Goal: Task Accomplishment & Management: Use online tool/utility

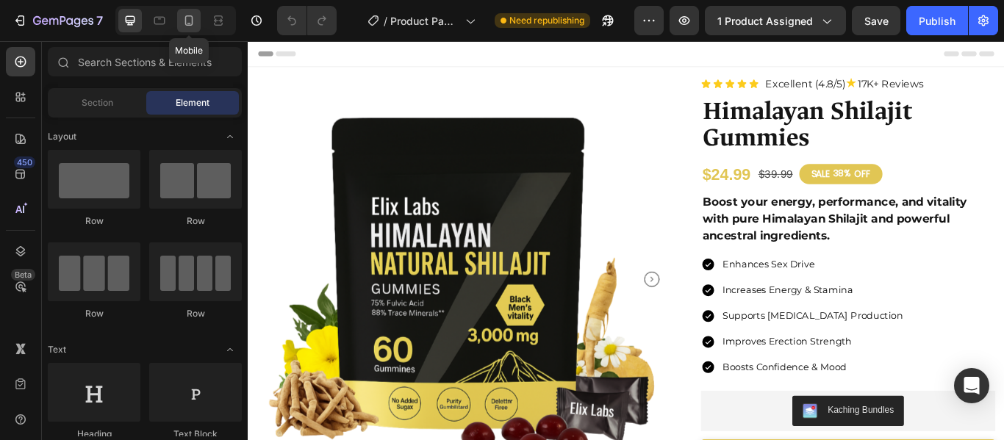
click at [192, 21] on icon at bounding box center [189, 20] width 8 height 10
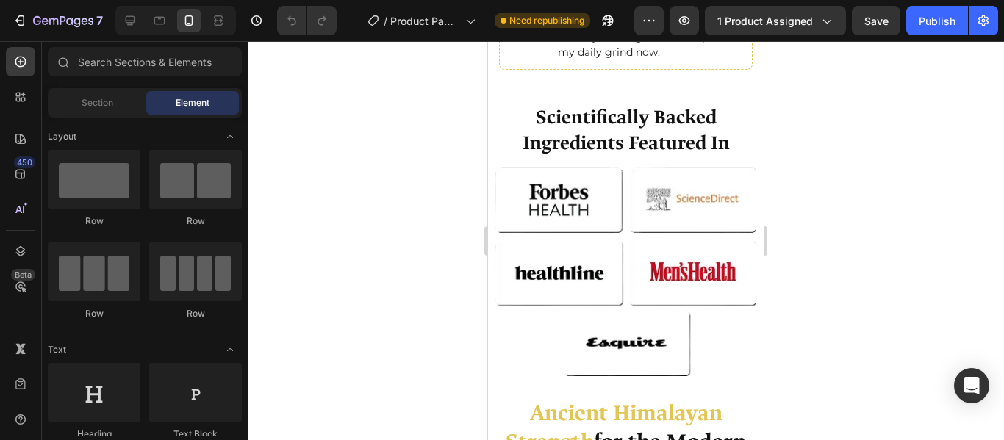
scroll to position [850, 0]
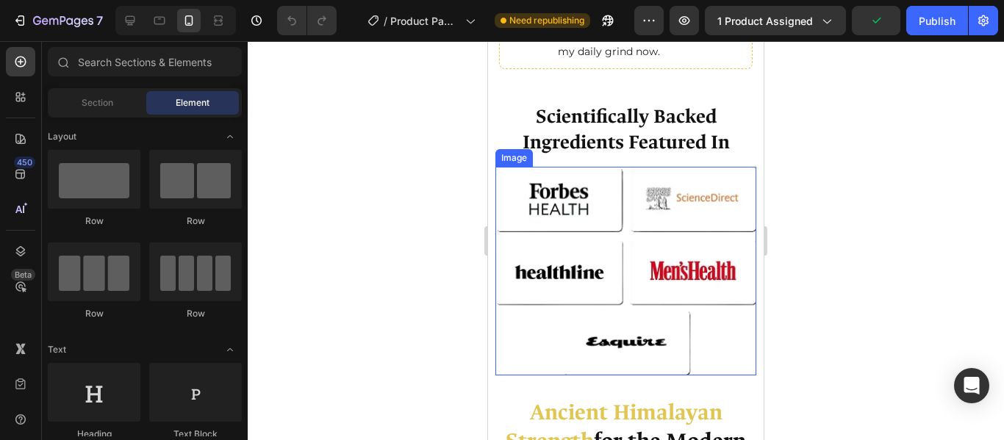
click at [608, 229] on img at bounding box center [625, 271] width 261 height 209
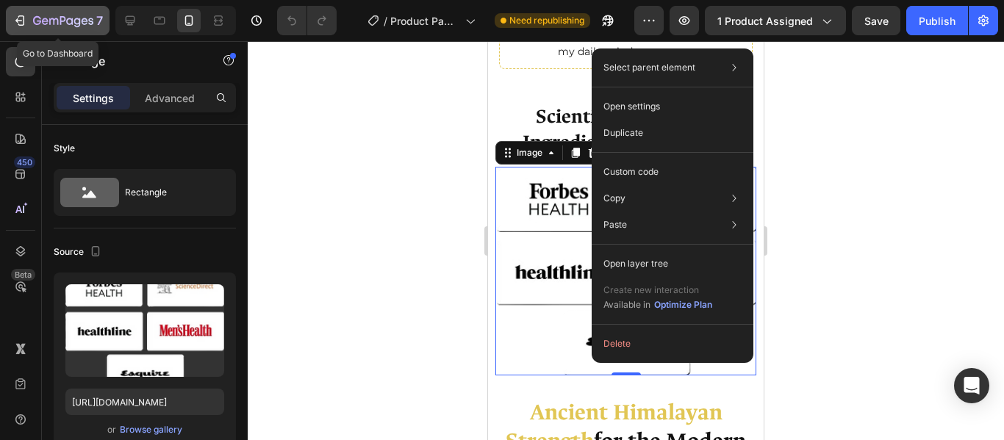
click at [21, 25] on icon "button" at bounding box center [21, 20] width 7 height 10
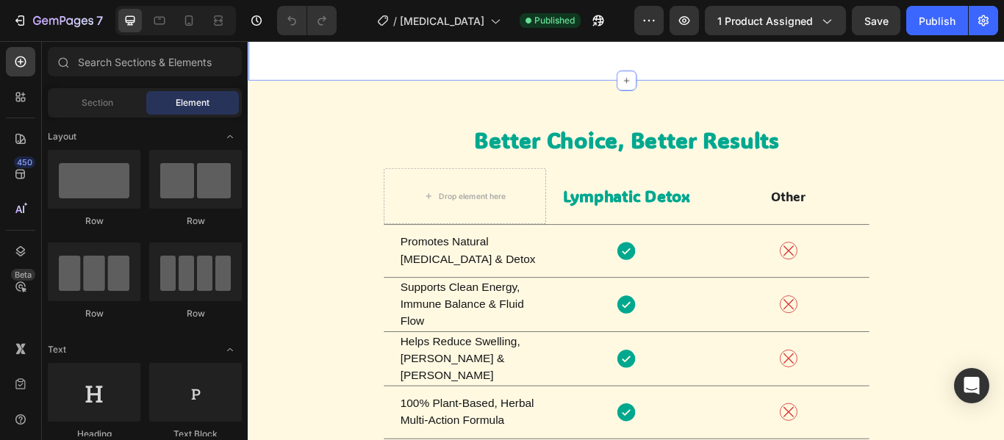
scroll to position [4362, 0]
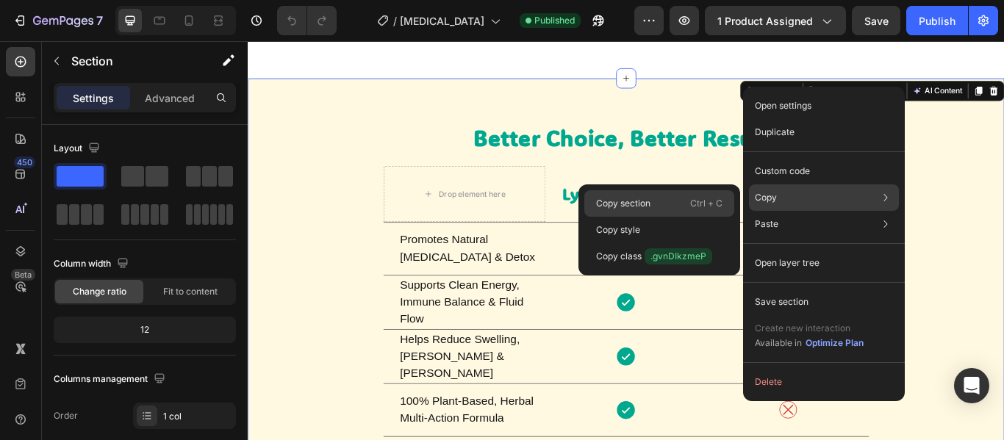
click at [636, 209] on p "Copy section" at bounding box center [623, 203] width 54 height 13
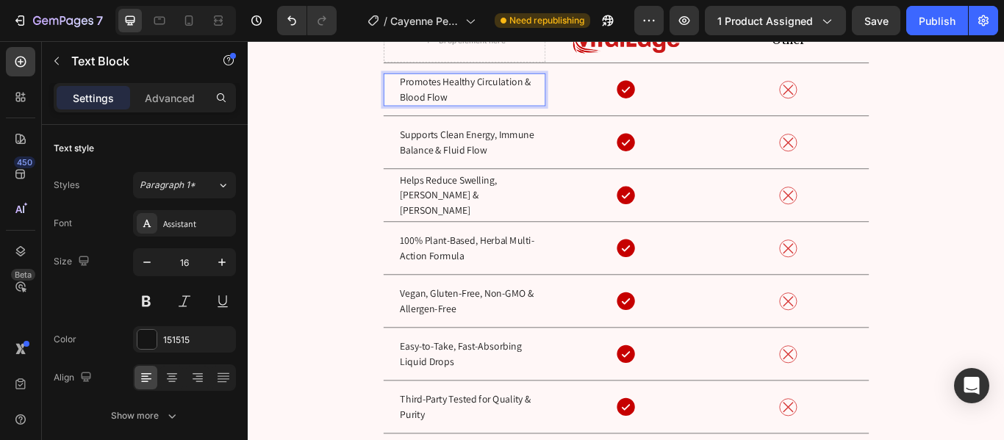
scroll to position [5416, 0]
click at [449, 179] on div "Supports Clean Energy, Immune Balance & Fluid Flow Text Block" at bounding box center [500, 159] width 189 height 61
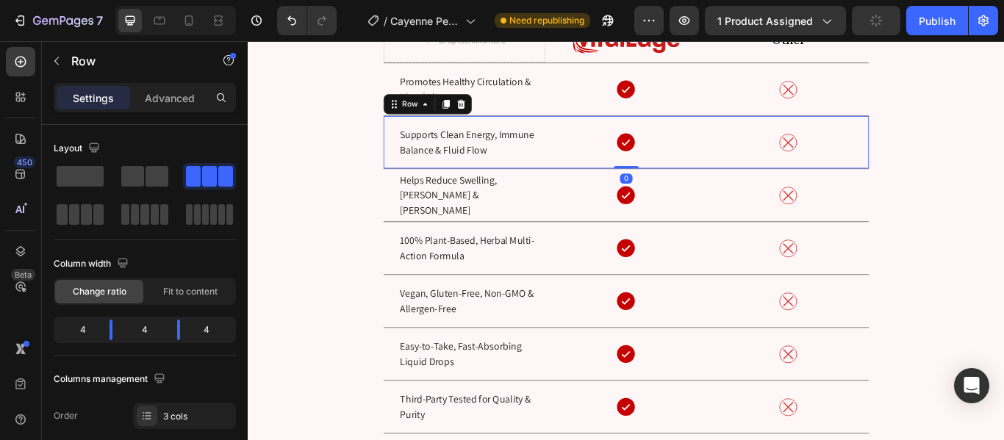
click at [449, 179] on div "Supports Clean Energy, Immune Balance & Fluid Flow Text Block" at bounding box center [500, 159] width 189 height 61
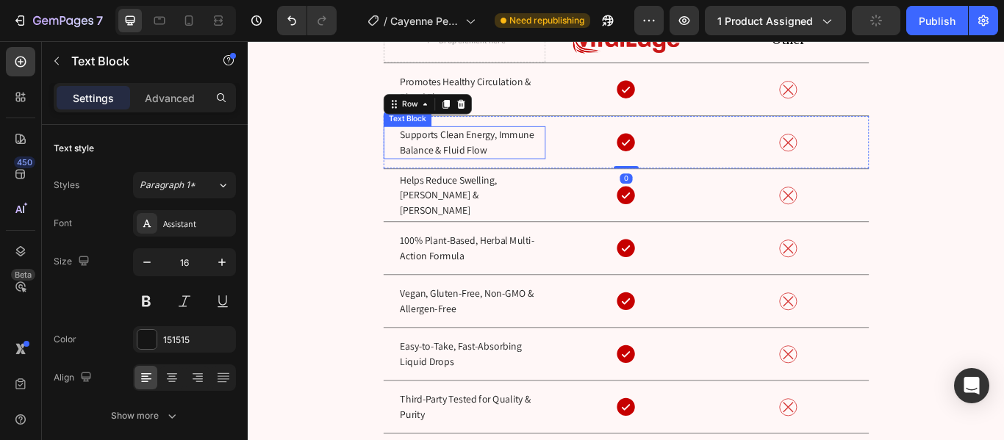
click at [500, 160] on p "Supports Clean Energy, Immune Balance & Fluid Flow" at bounding box center [509, 159] width 168 height 35
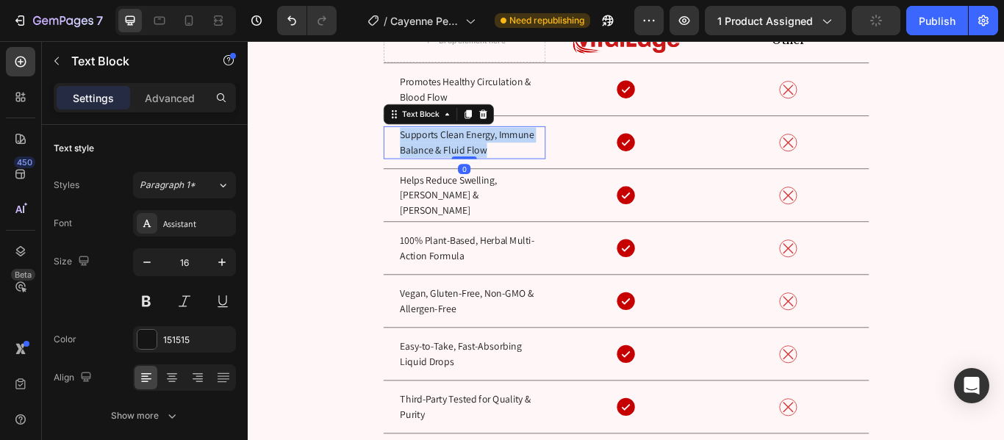
click at [500, 160] on p "Supports Clean Energy, Immune Balance & Fluid Flow" at bounding box center [509, 159] width 168 height 35
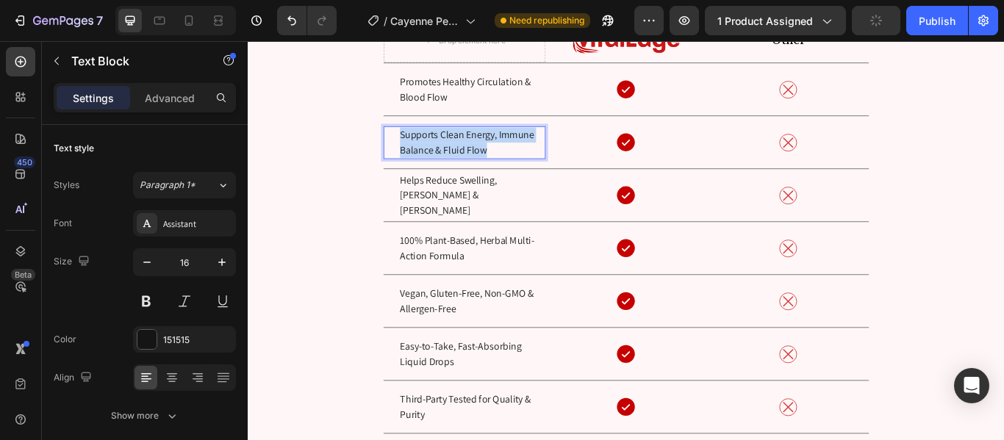
click at [500, 160] on p "Supports Clean Energy, Immune Balance & Fluid Flow" at bounding box center [509, 159] width 168 height 35
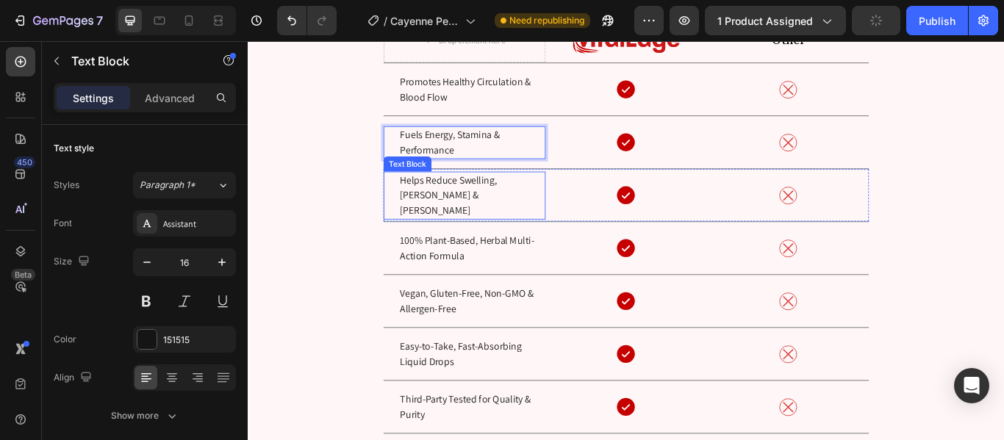
click at [518, 215] on p "Helps Reduce Swelling, [PERSON_NAME] & [PERSON_NAME]" at bounding box center [509, 221] width 168 height 53
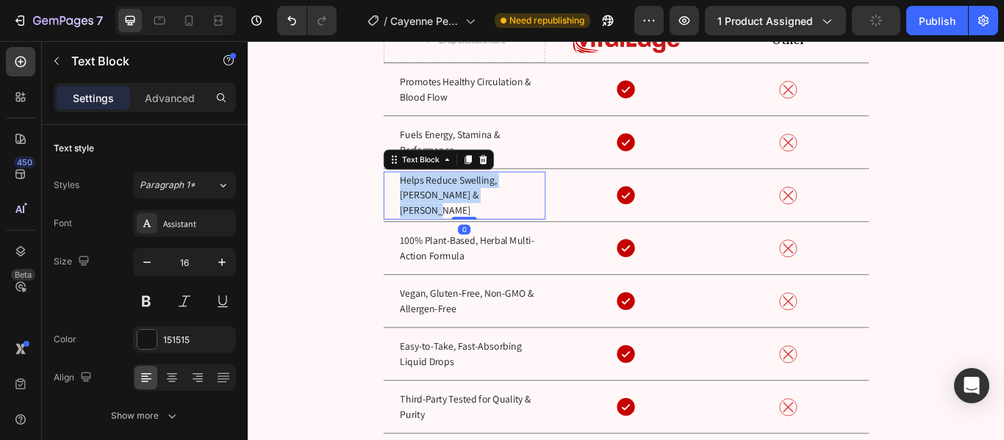
click at [518, 215] on p "Helps Reduce Swelling, [PERSON_NAME] & [PERSON_NAME]" at bounding box center [509, 221] width 168 height 53
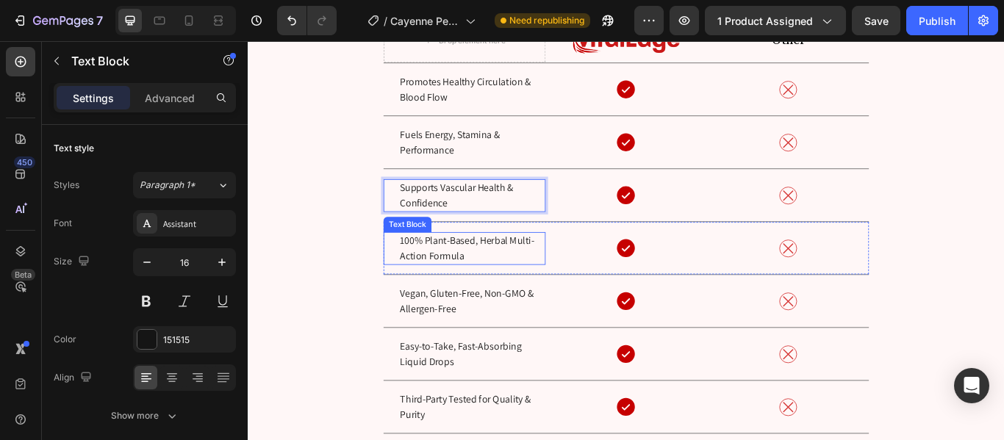
click at [434, 294] on p "100% Plant-Based, Herbal Multi-Action Formula" at bounding box center [509, 282] width 168 height 35
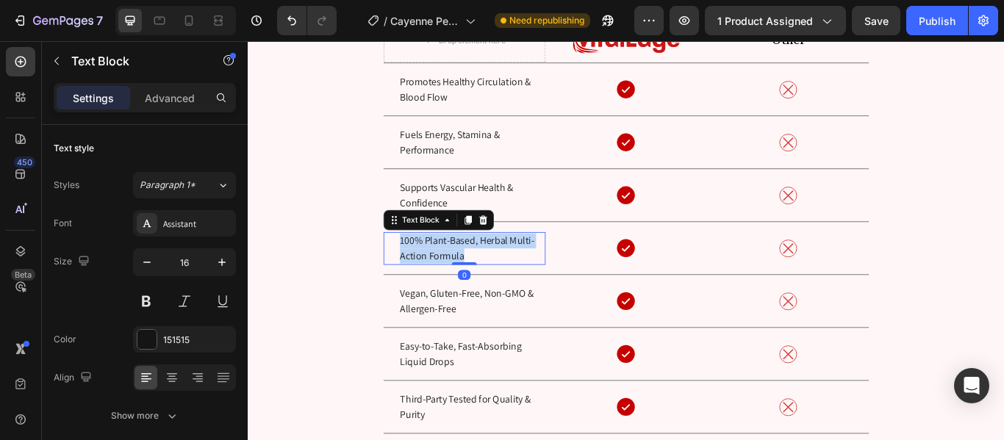
click at [434, 294] on p "100% Plant-Based, Herbal Multi-Action Formula" at bounding box center [509, 282] width 168 height 35
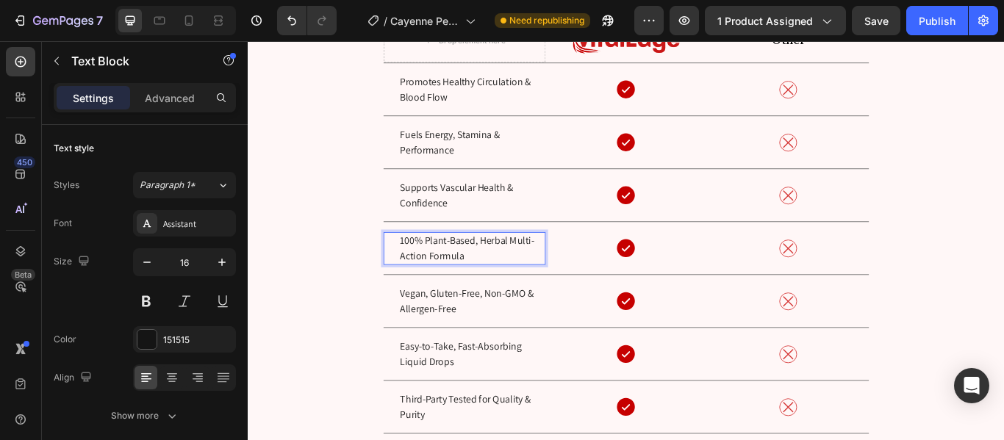
scroll to position [5425, 0]
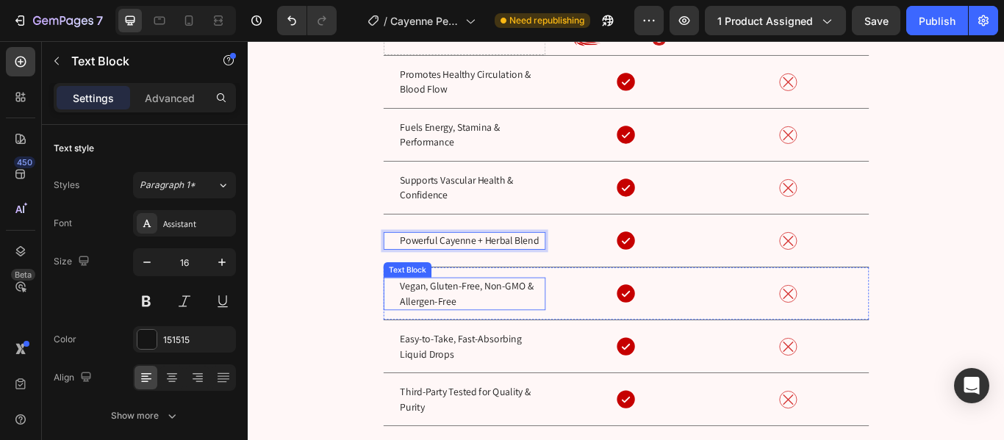
click at [488, 327] on p "Vegan, Gluten-Free, Non-GMO & Allergen-Free" at bounding box center [509, 335] width 168 height 35
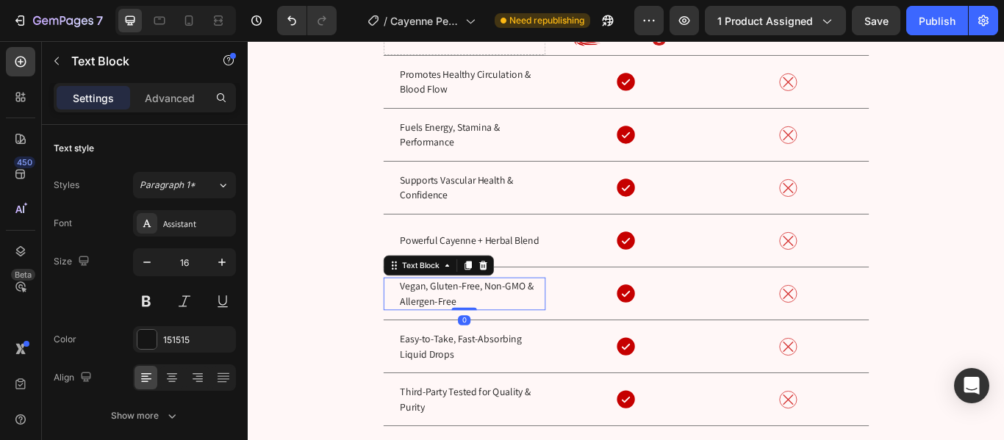
click at [488, 327] on p "Vegan, Gluten-Free, Non-GMO & Allergen-Free" at bounding box center [509, 335] width 168 height 35
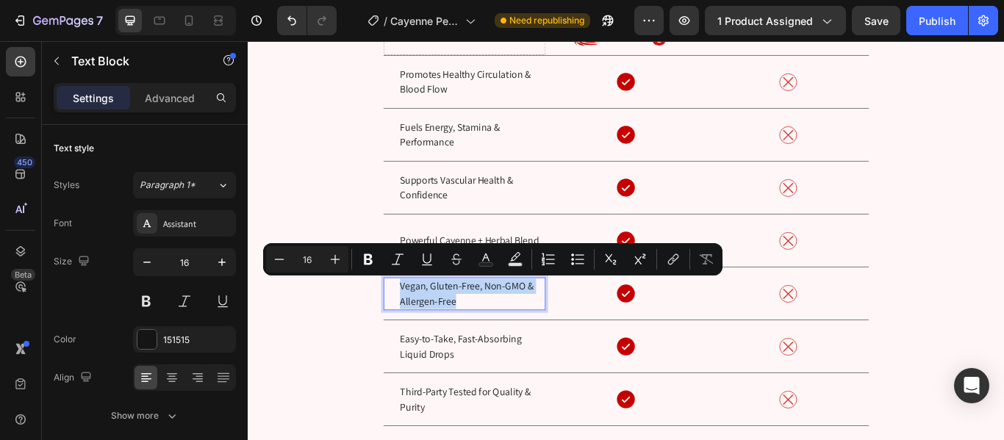
click at [488, 327] on p "Vegan, Gluten-Free, Non-GMO & Allergen-Free" at bounding box center [509, 335] width 168 height 35
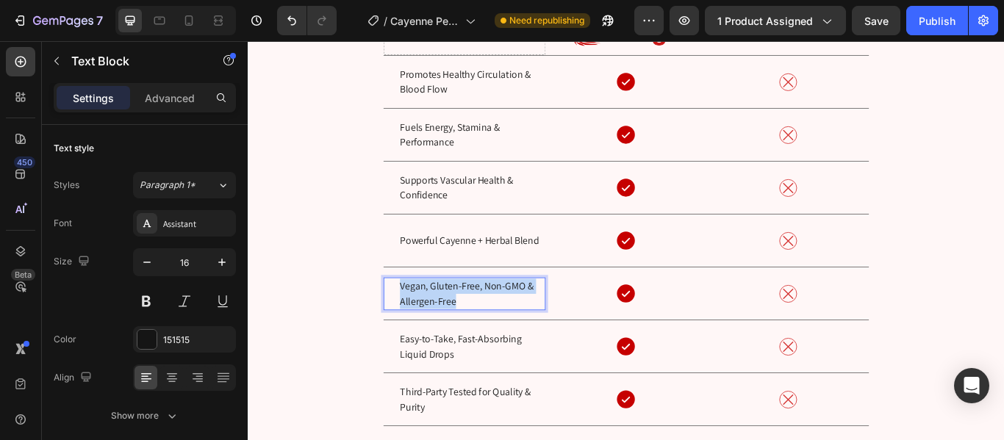
scroll to position [5434, 0]
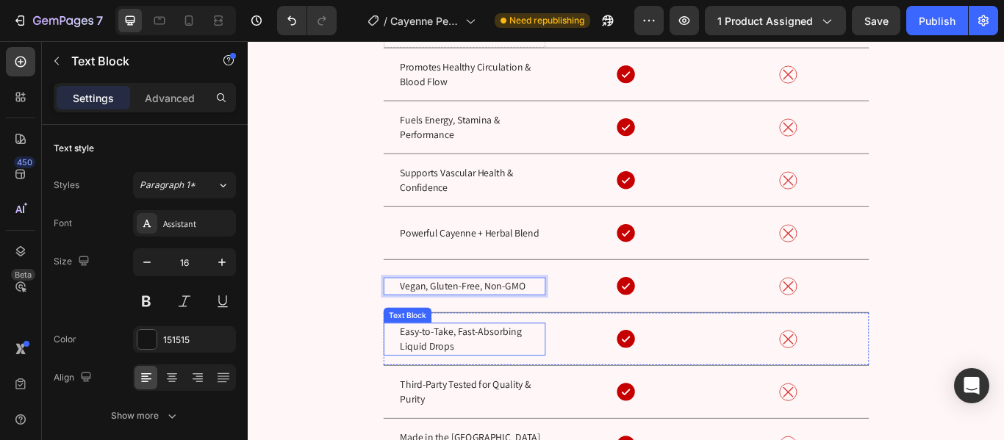
click at [491, 395] on p "Easy-to-Take, Fast-Absorbing Liquid Drops" at bounding box center [509, 388] width 168 height 35
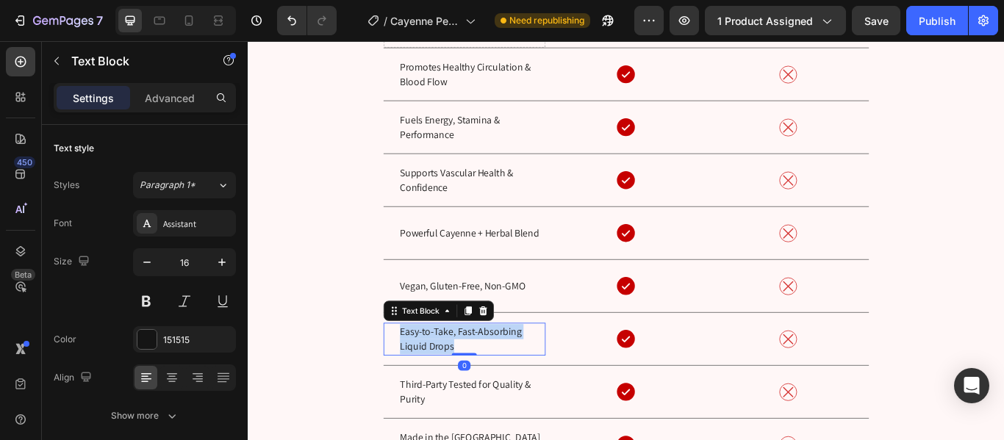
click at [491, 395] on p "Easy-to-Take, Fast-Absorbing Liquid Drops" at bounding box center [509, 388] width 168 height 35
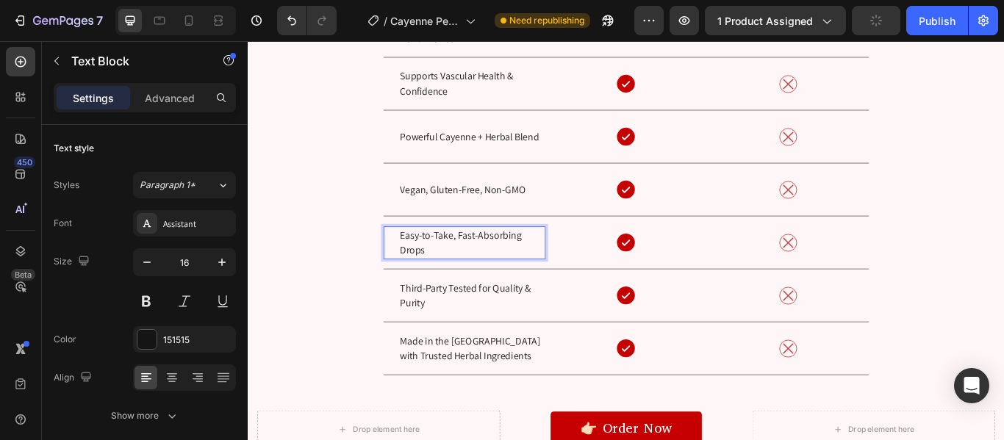
scroll to position [5584, 0]
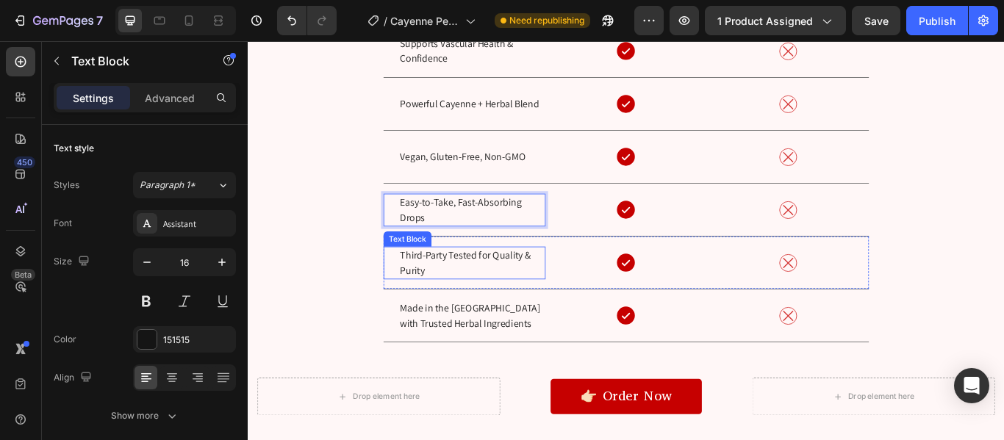
click at [486, 308] on p "Third-Party Tested for Quality & Purity" at bounding box center [509, 299] width 168 height 35
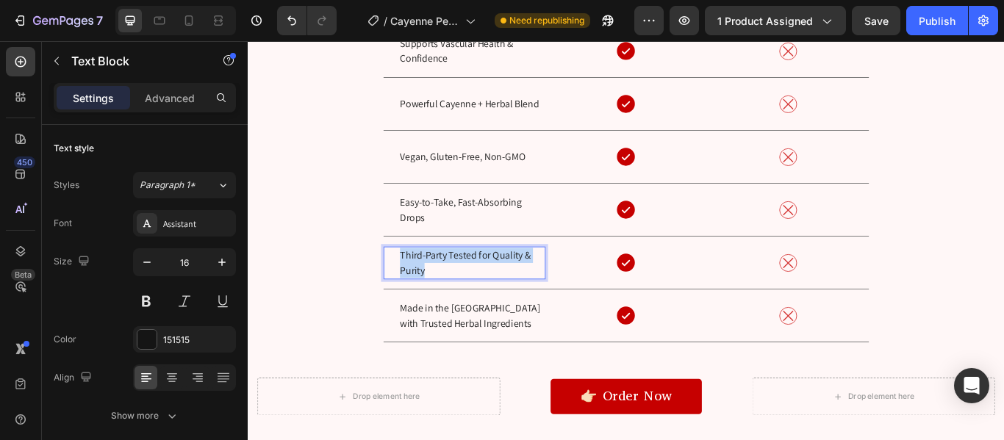
click at [486, 308] on p "Third-Party Tested for Quality & Purity" at bounding box center [509, 299] width 168 height 35
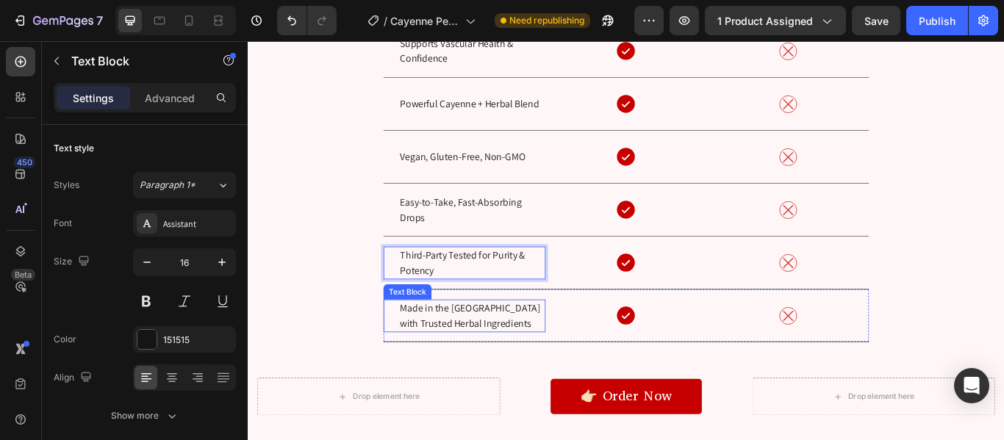
click at [504, 360] on p "Made in the [GEOGRAPHIC_DATA] with Trusted Herbal Ingredients" at bounding box center [509, 361] width 168 height 35
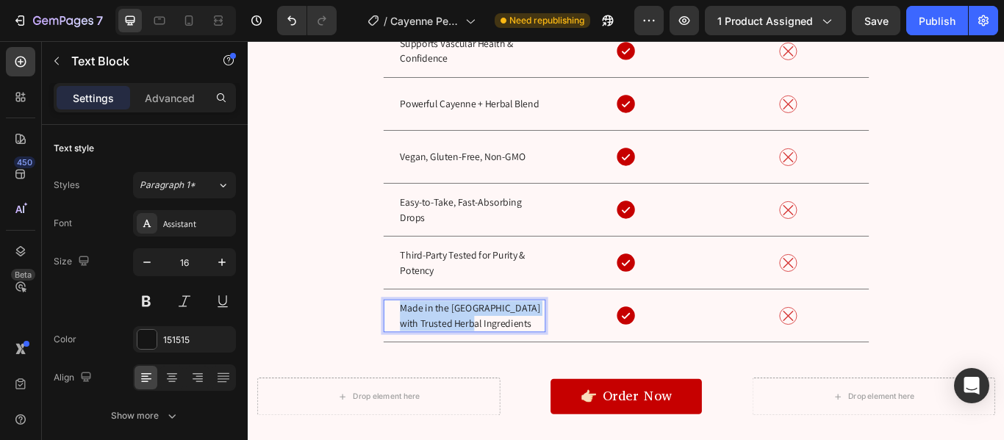
click at [504, 360] on p "Made in the [GEOGRAPHIC_DATA] with Trusted Herbal Ingredients" at bounding box center [509, 361] width 168 height 35
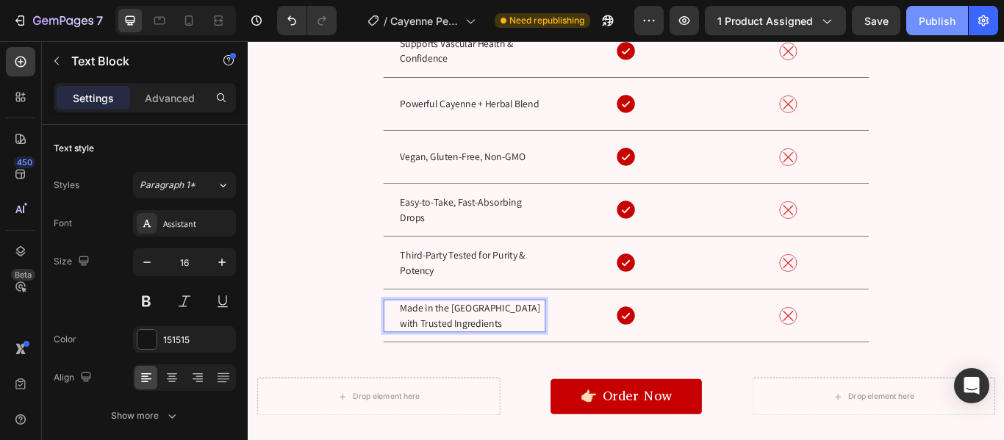
click at [922, 21] on div "Publish" at bounding box center [937, 20] width 37 height 15
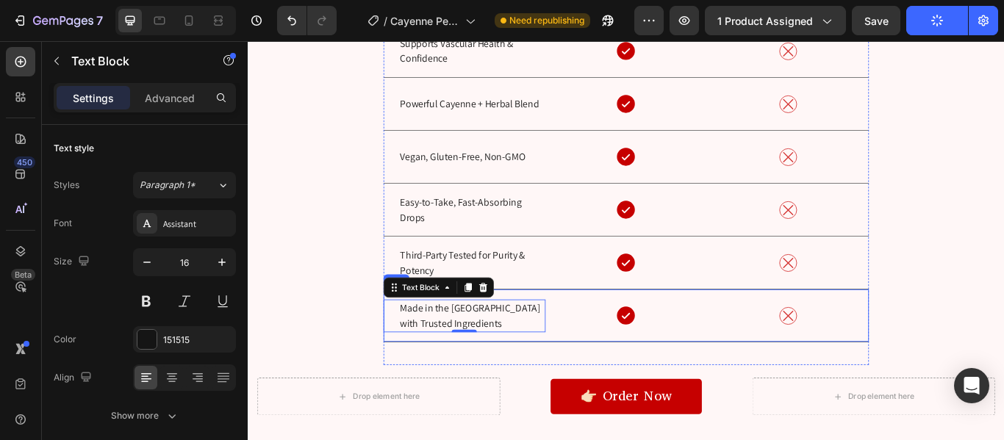
click at [406, 388] on div "Made in the [GEOGRAPHIC_DATA] with Trusted Ingredients Text Block 0" at bounding box center [500, 361] width 189 height 61
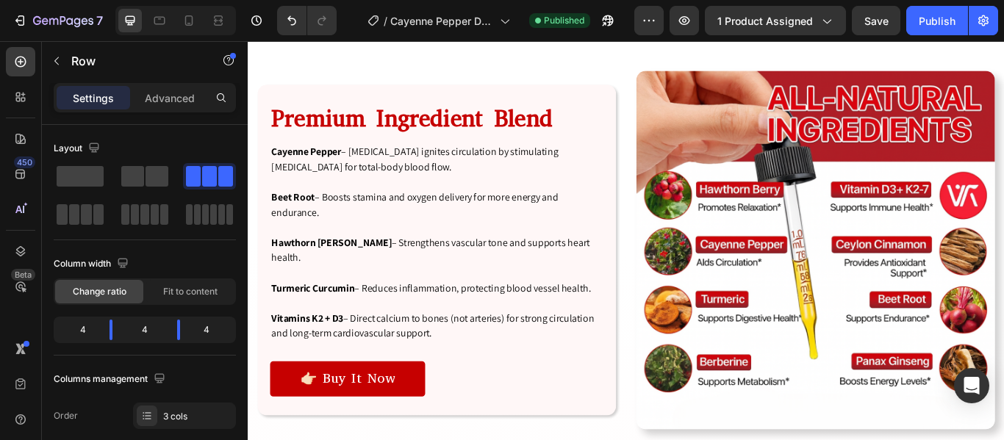
scroll to position [3413, 0]
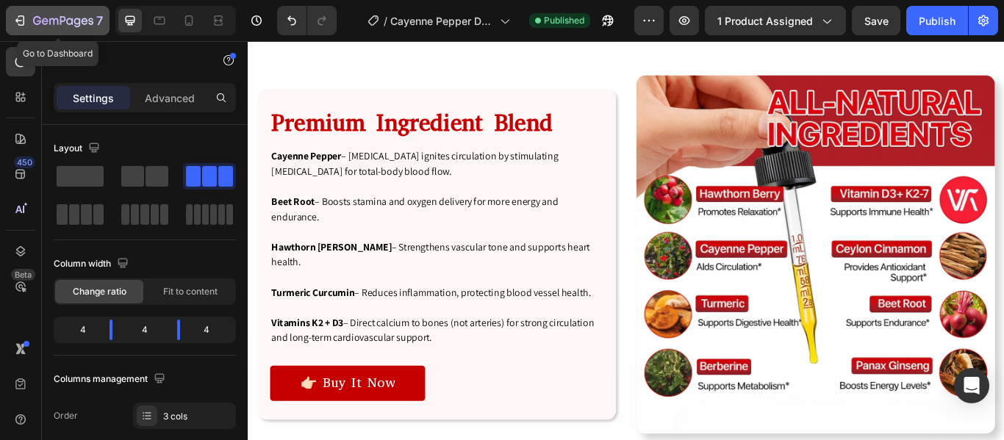
click at [21, 16] on icon "button" at bounding box center [21, 20] width 7 height 10
